Goal: Task Accomplishment & Management: Use online tool/utility

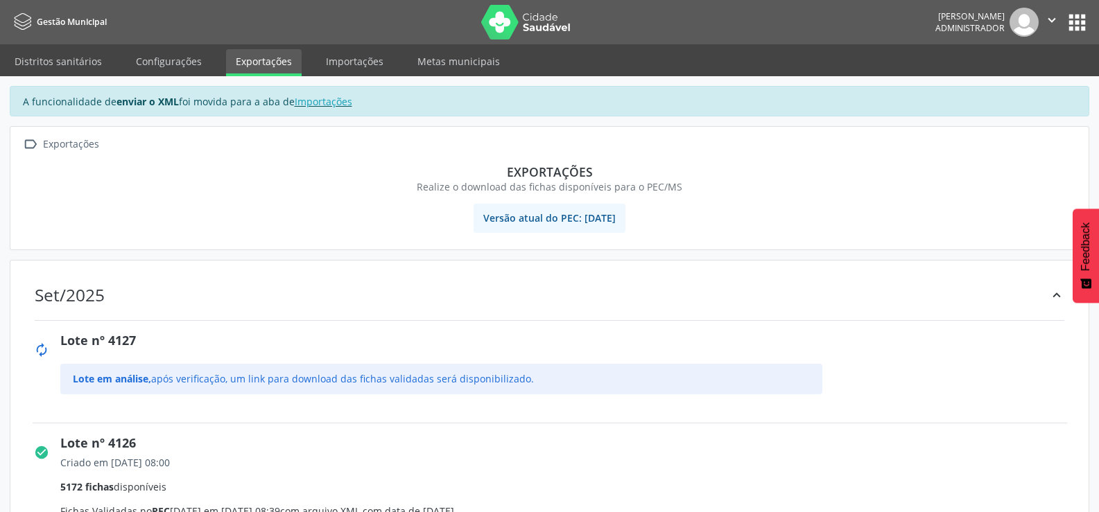
click at [1076, 21] on button "apps" at bounding box center [1077, 22] width 24 height 24
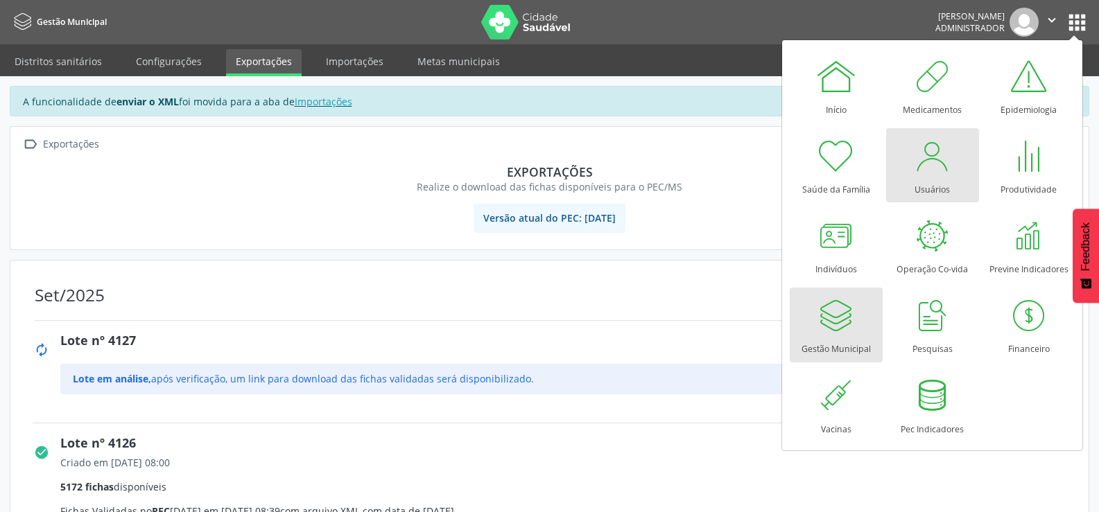
click at [933, 173] on div at bounding box center [933, 156] width 42 height 42
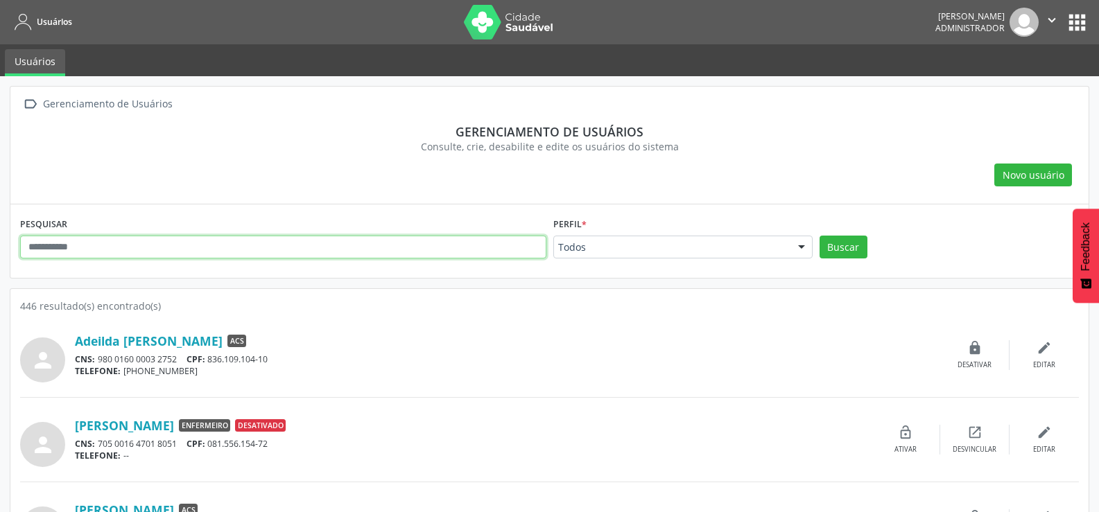
click at [134, 254] on input "text" at bounding box center [283, 248] width 526 height 24
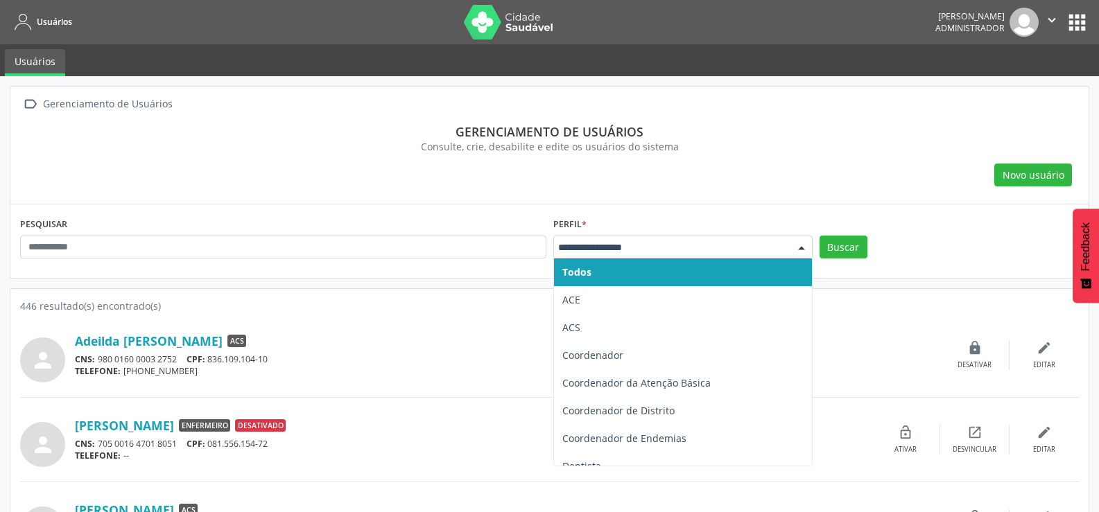
click at [802, 243] on div at bounding box center [801, 248] width 21 height 24
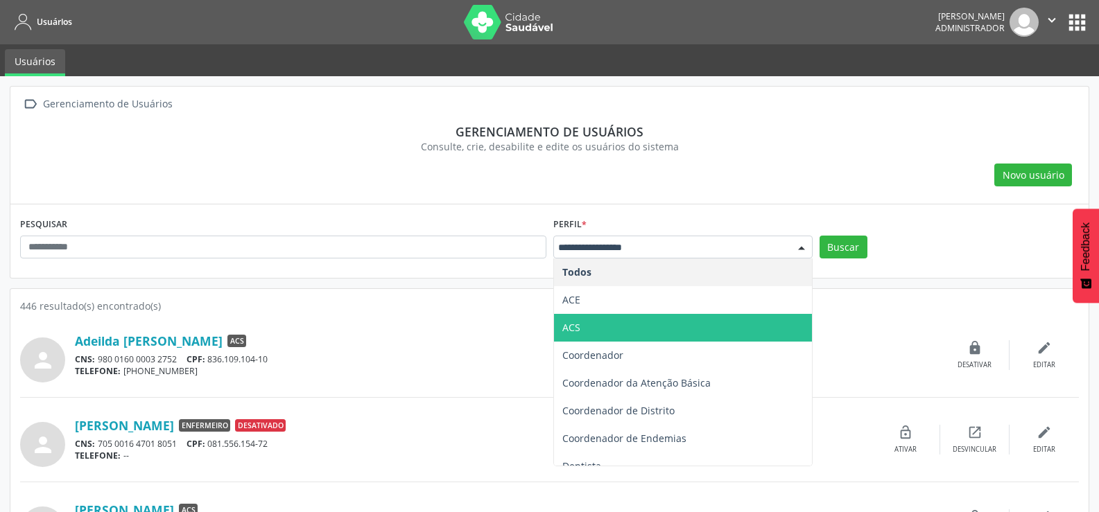
click at [587, 319] on span "ACS" at bounding box center [683, 328] width 258 height 28
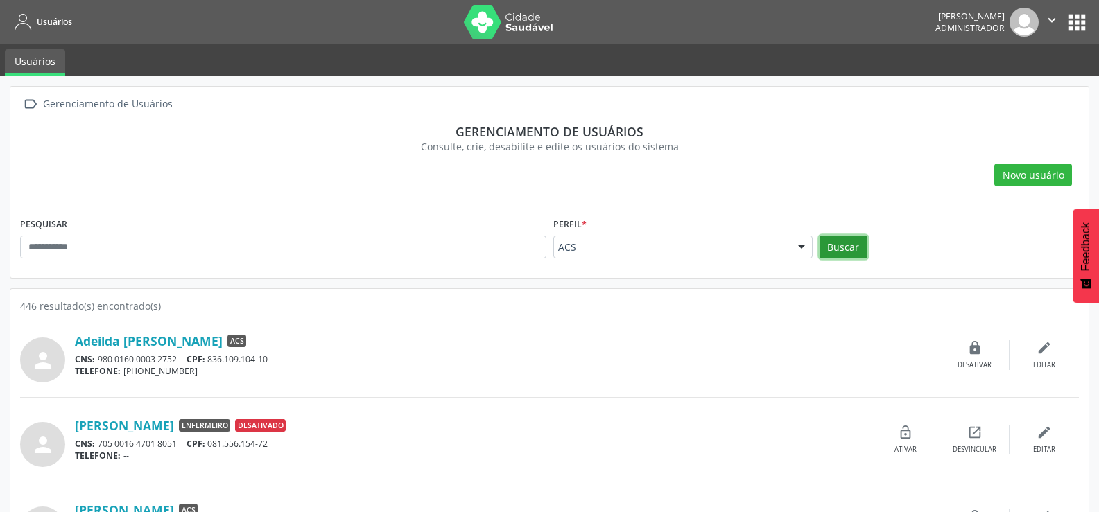
click at [844, 251] on button "Buscar" at bounding box center [843, 248] width 48 height 24
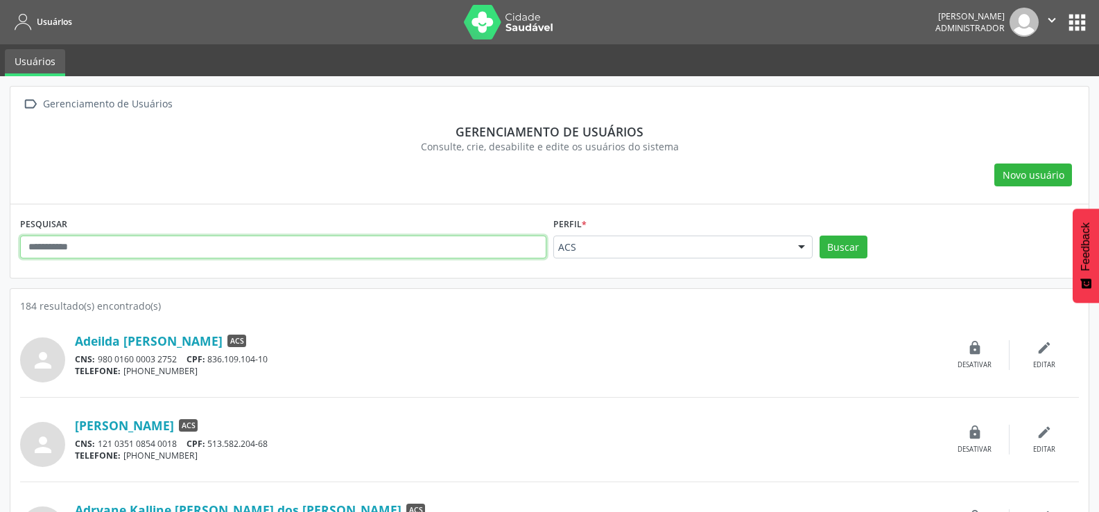
click at [385, 248] on input "text" at bounding box center [283, 248] width 526 height 24
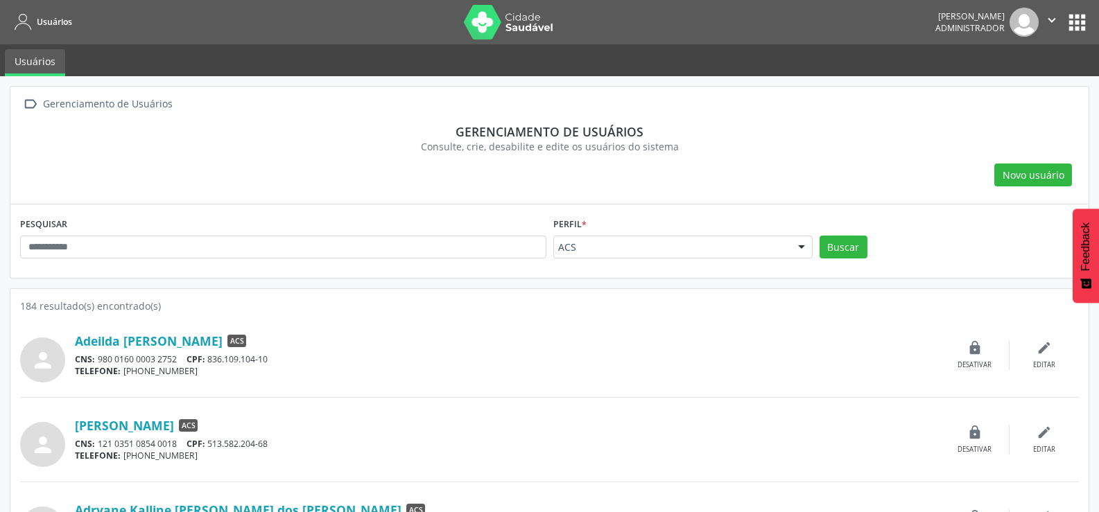
click at [1082, 19] on button "apps" at bounding box center [1077, 22] width 24 height 24
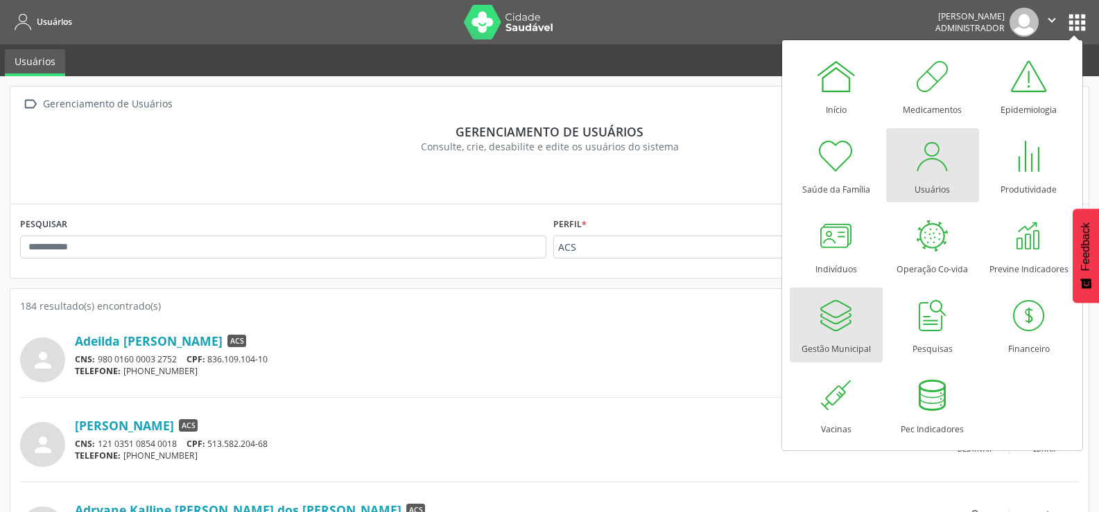
click at [842, 323] on div at bounding box center [836, 316] width 42 height 42
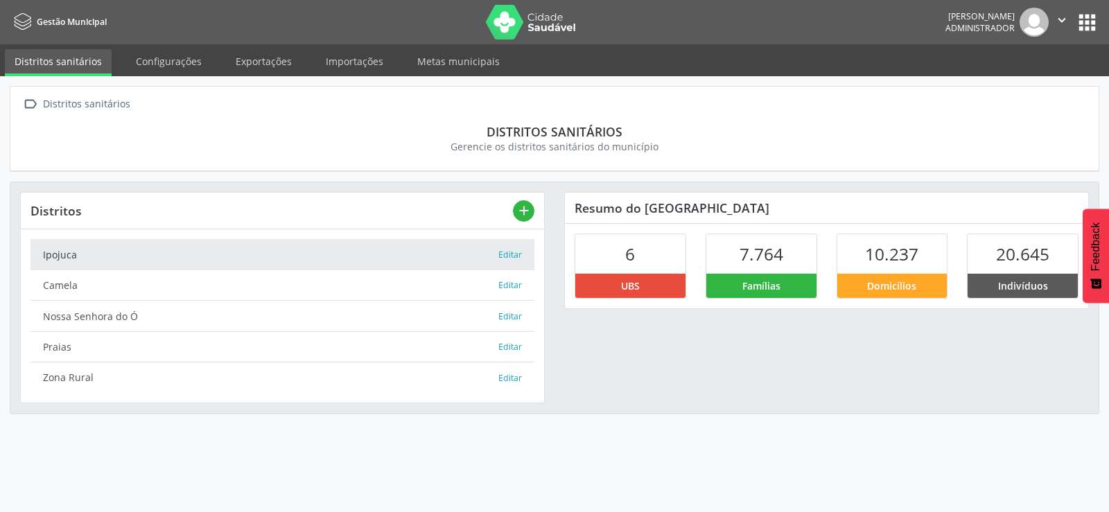
click at [1082, 17] on button "apps" at bounding box center [1087, 22] width 24 height 24
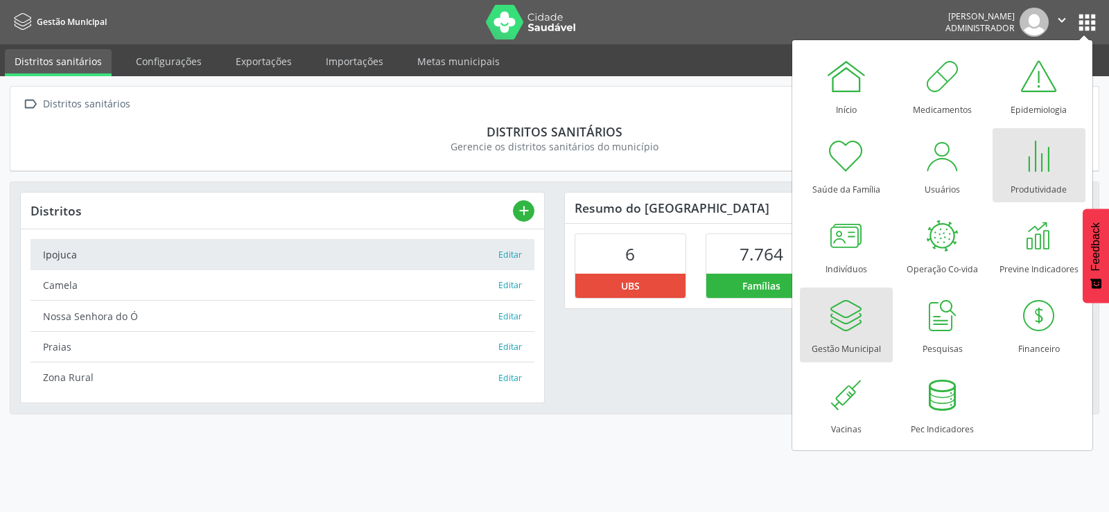
click at [1036, 176] on div at bounding box center [1039, 156] width 42 height 42
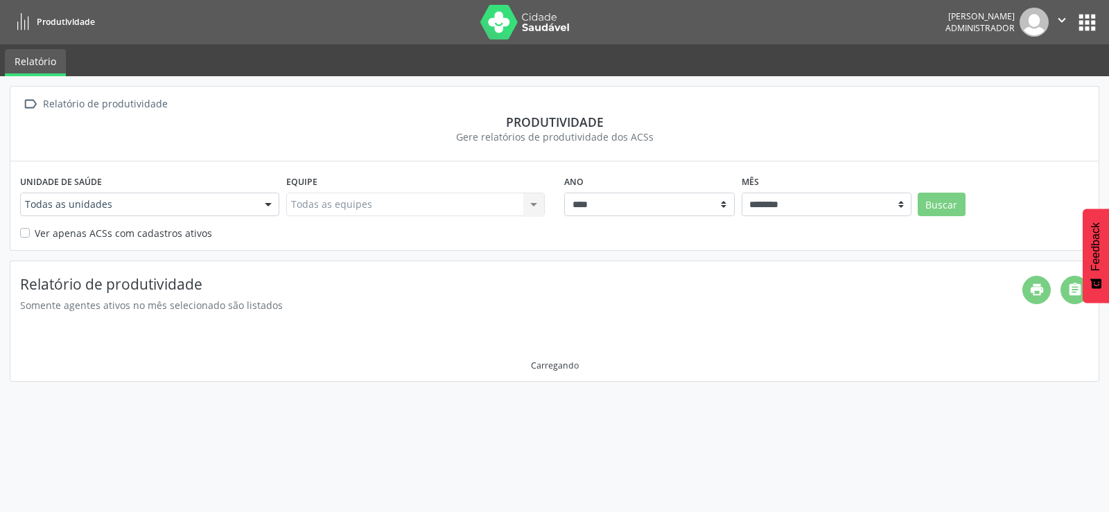
click at [273, 205] on div at bounding box center [268, 205] width 21 height 24
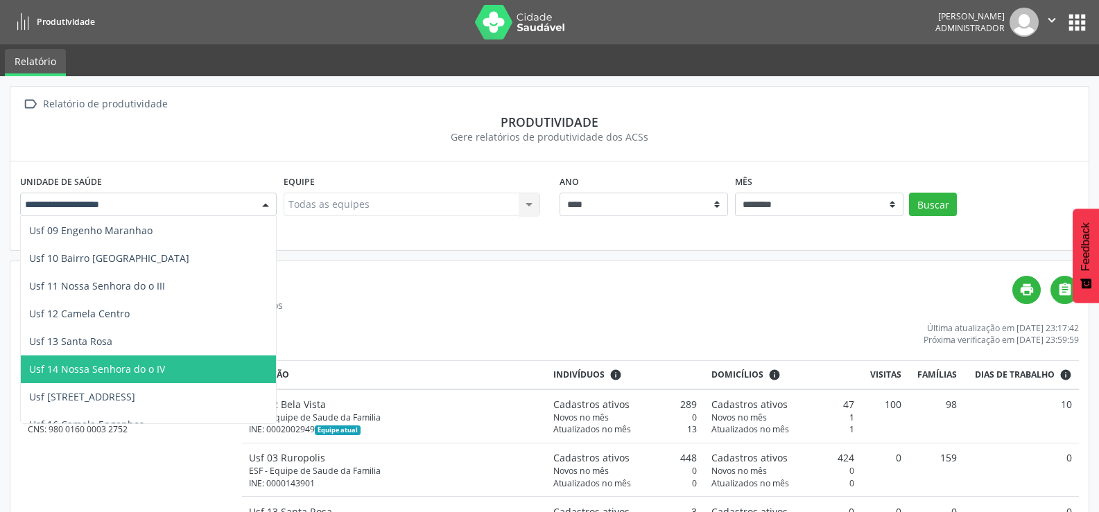
scroll to position [277, 0]
click at [114, 369] on span "Usf 15 Rua da Santa" at bounding box center [82, 368] width 106 height 13
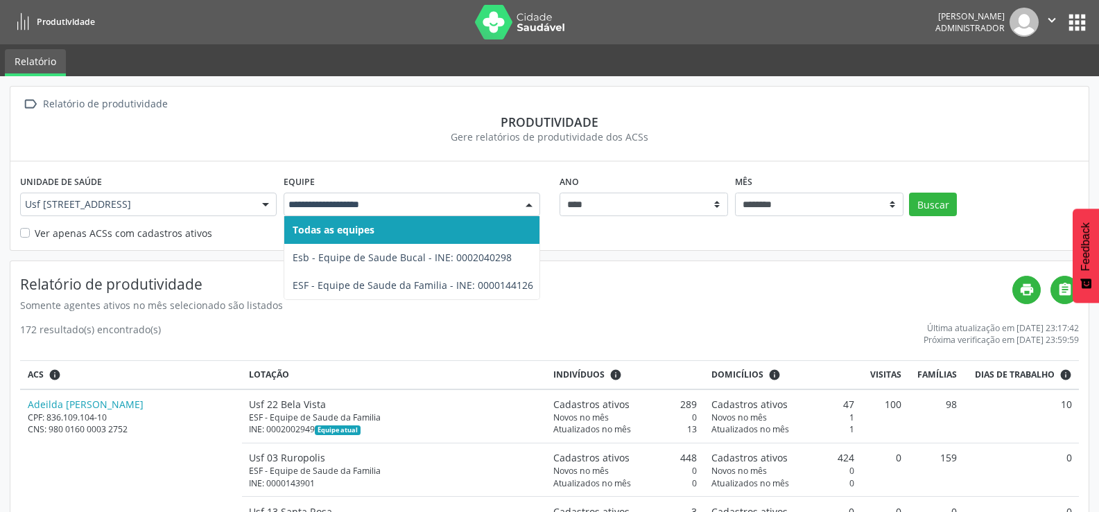
click at [523, 201] on div at bounding box center [529, 205] width 21 height 24
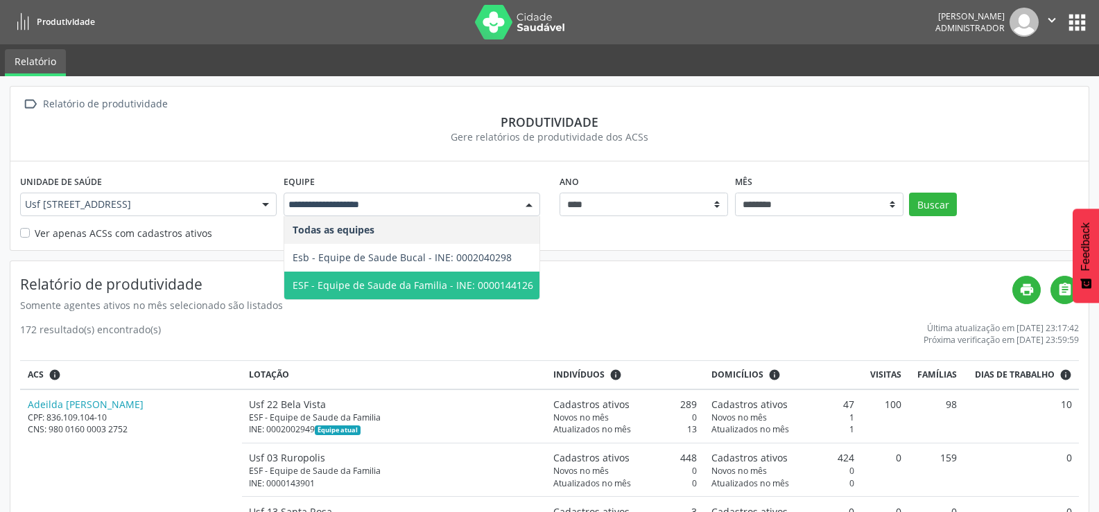
click at [419, 284] on span "ESF - Equipe de Saude da Familia - INE: 0000144126" at bounding box center [413, 285] width 241 height 13
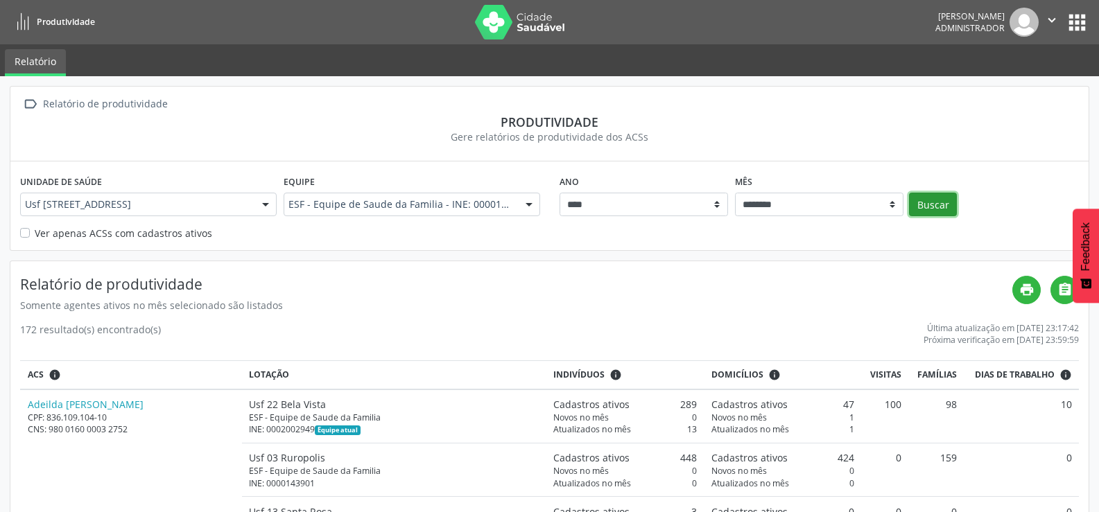
click at [941, 200] on button "Buscar" at bounding box center [933, 205] width 48 height 24
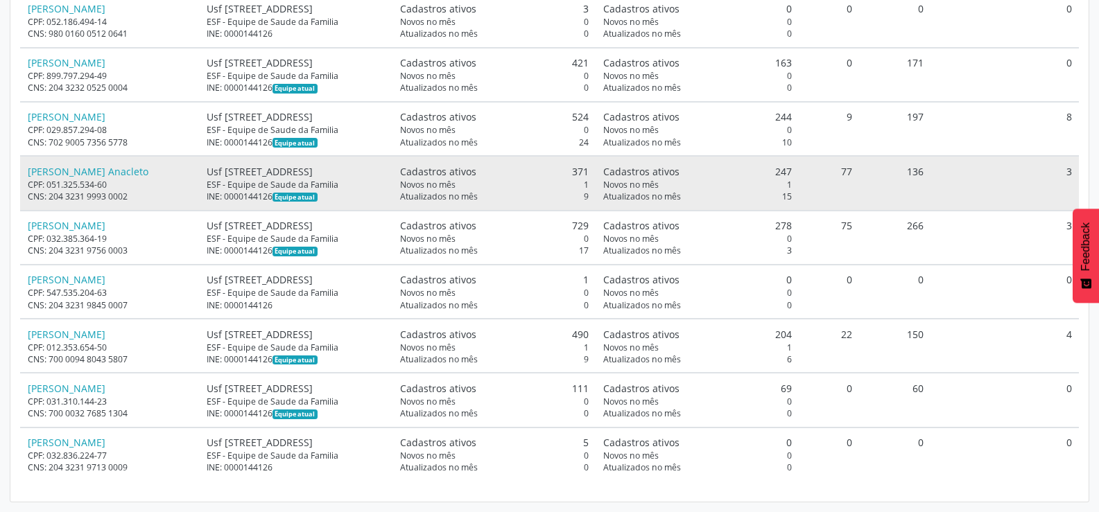
scroll to position [0, 0]
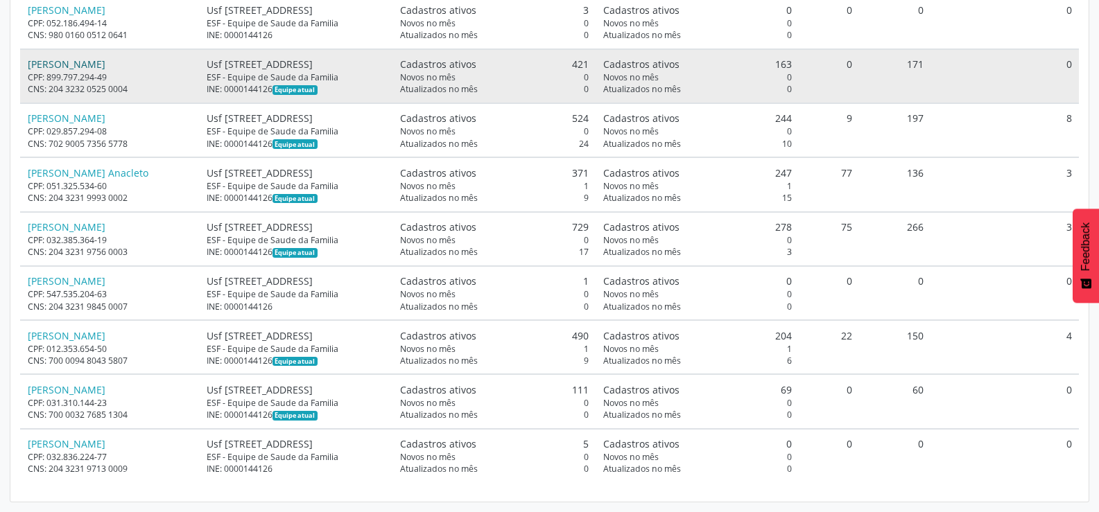
click at [105, 62] on link "Ione Maria dos Santos" at bounding box center [67, 64] width 78 height 13
